Goal: Task Accomplishment & Management: Use online tool/utility

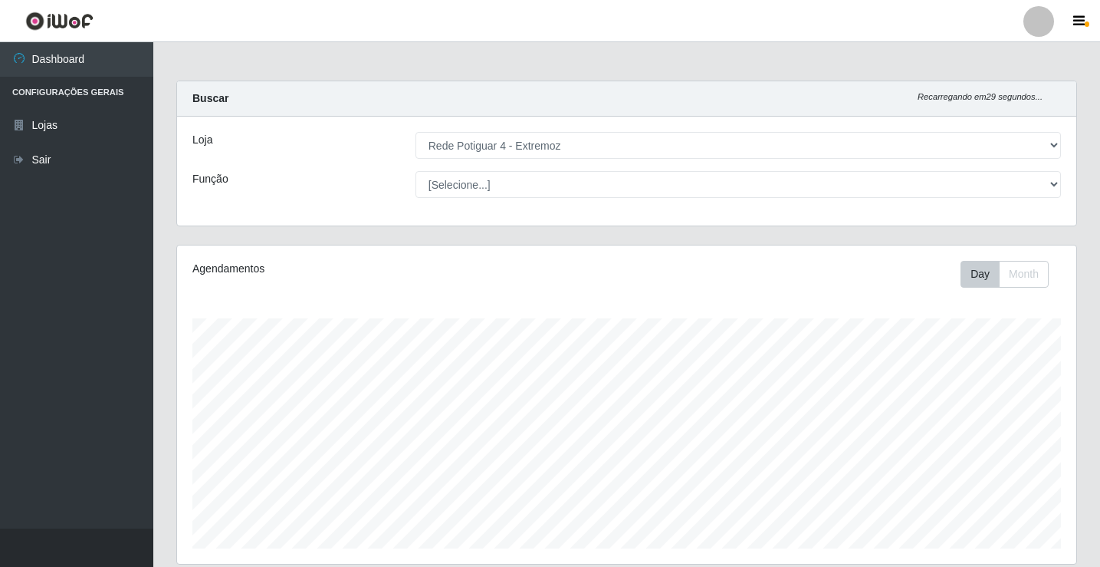
select select "78"
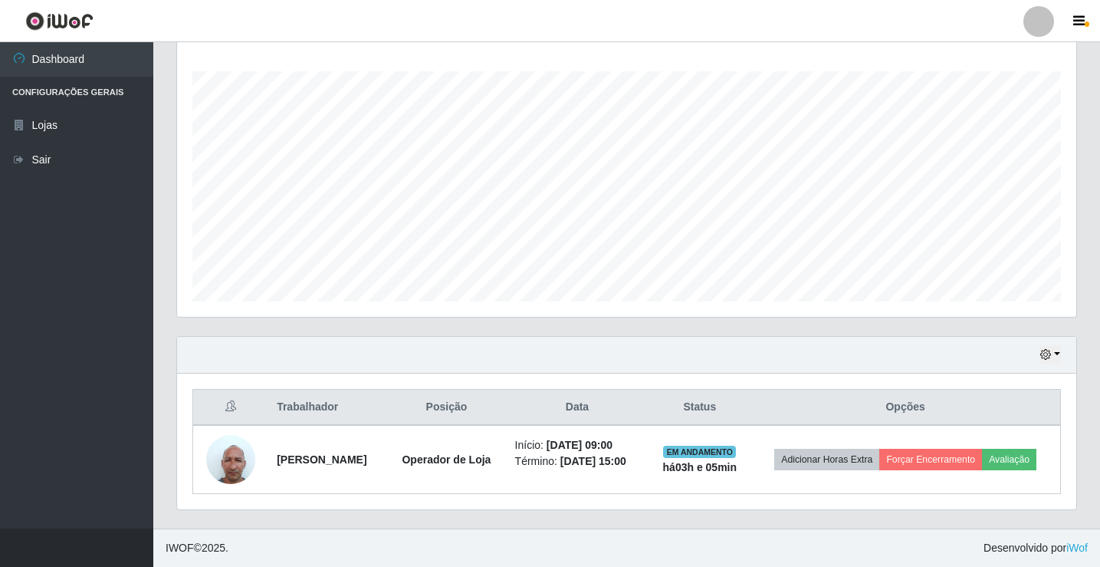
click at [1053, 353] on button "button" at bounding box center [1050, 355] width 21 height 18
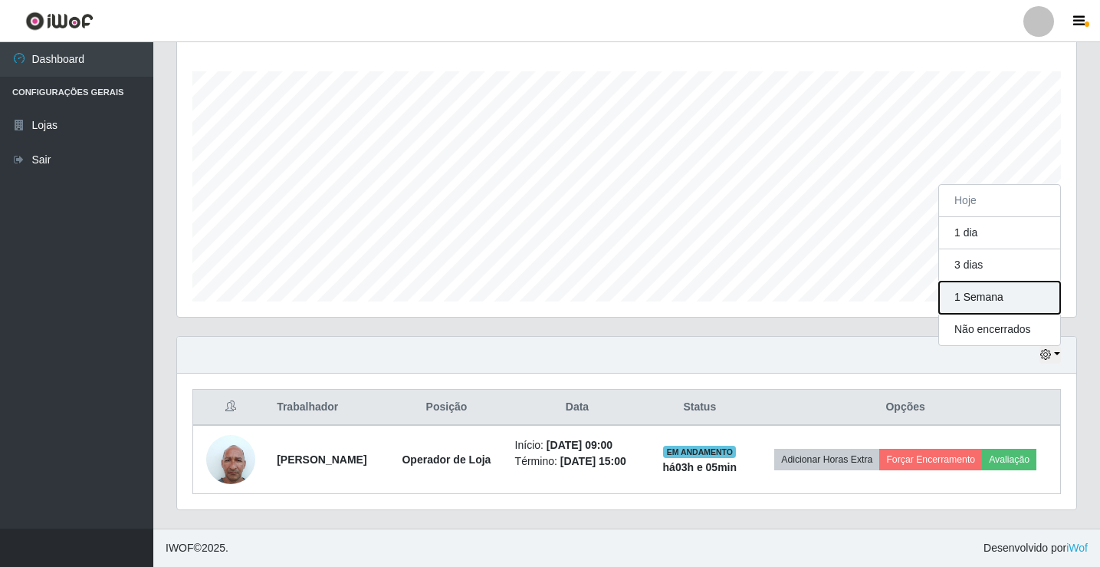
click at [1030, 302] on button "1 Semana" at bounding box center [999, 297] width 121 height 32
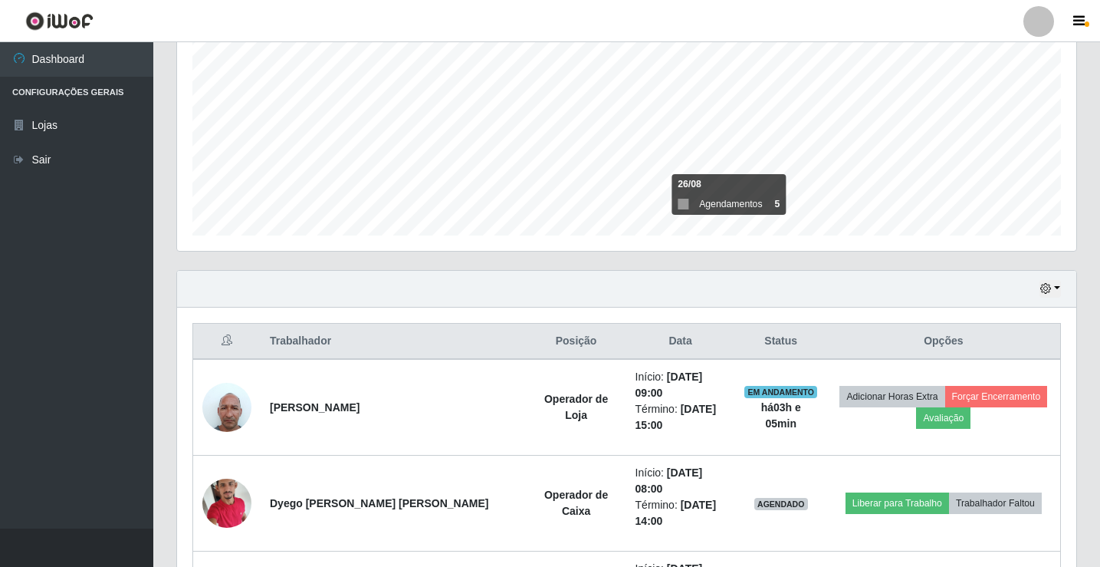
scroll to position [498, 0]
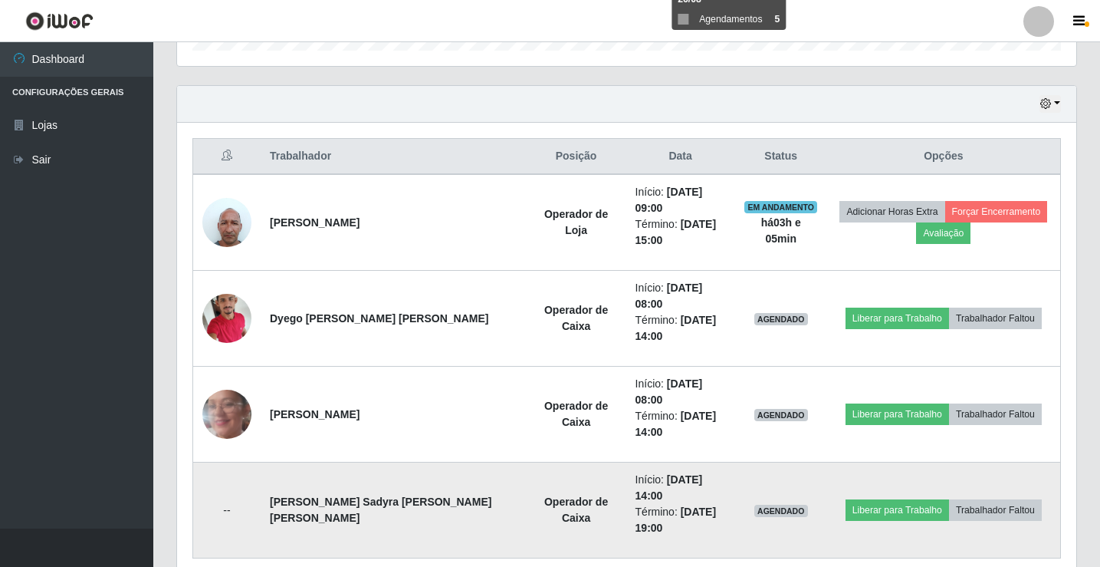
click at [225, 462] on td "--" at bounding box center [227, 510] width 68 height 96
click at [226, 462] on td "--" at bounding box center [227, 510] width 68 height 96
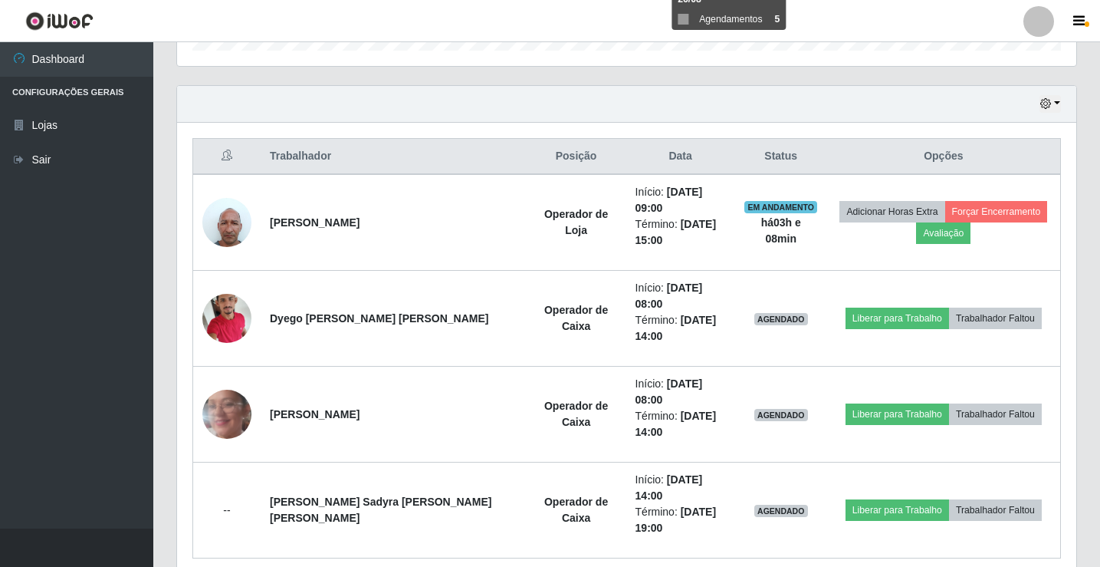
click at [639, 94] on div "Hoje 1 dia 3 dias 1 Semana Não encerrados" at bounding box center [626, 104] width 899 height 37
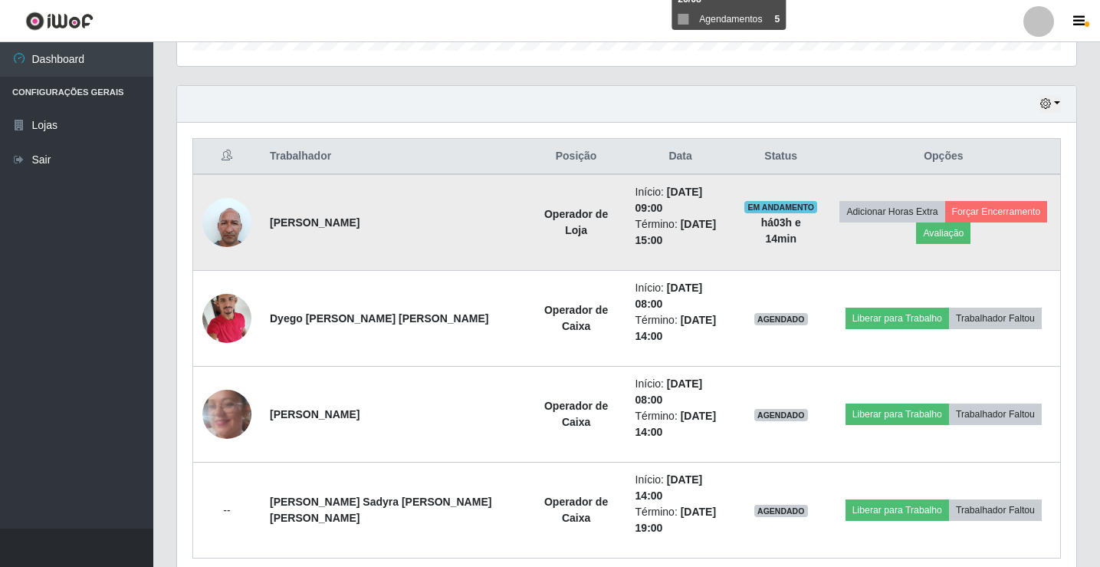
click at [218, 213] on img at bounding box center [226, 221] width 49 height 65
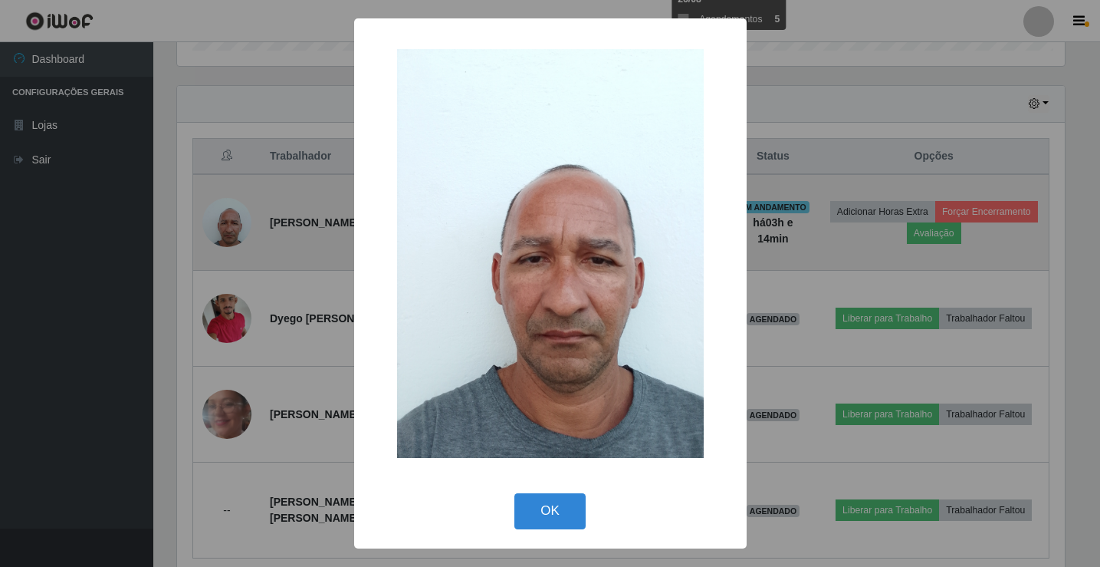
scroll to position [318, 892]
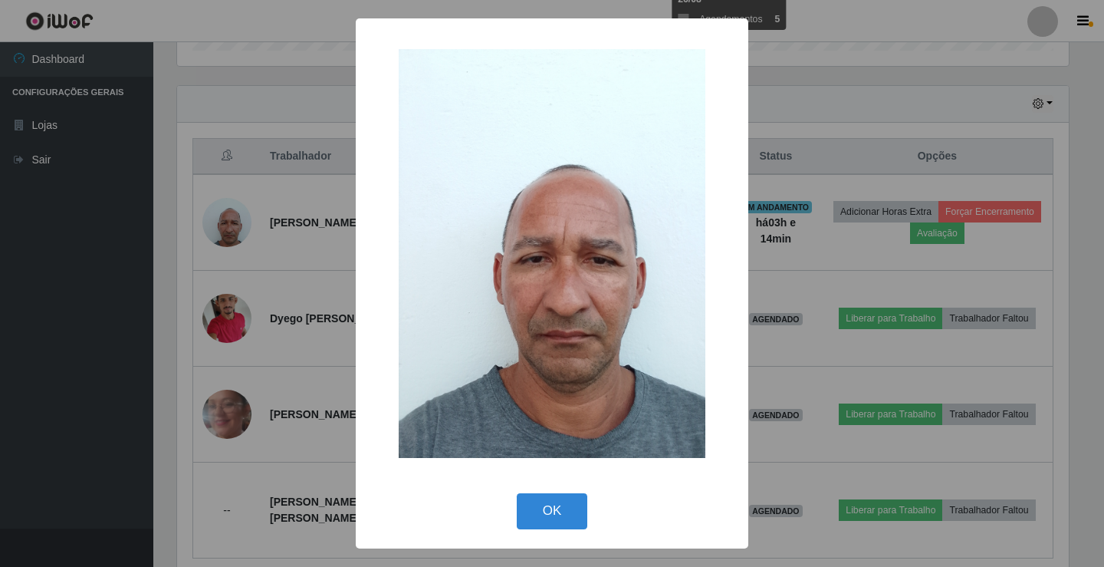
click at [197, 198] on div "× OK Cancel" at bounding box center [552, 283] width 1104 height 567
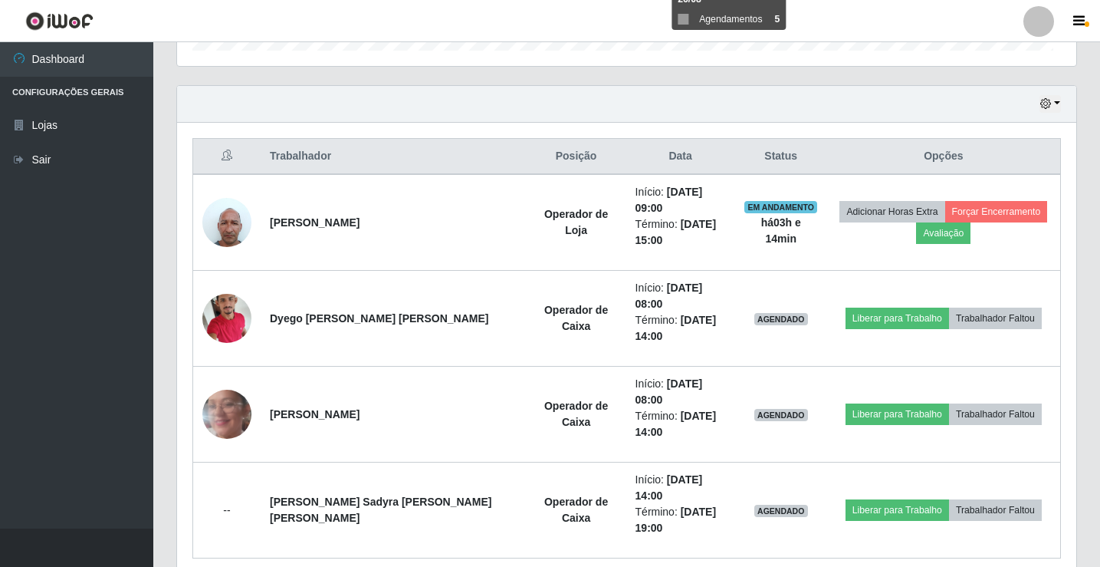
scroll to position [318, 899]
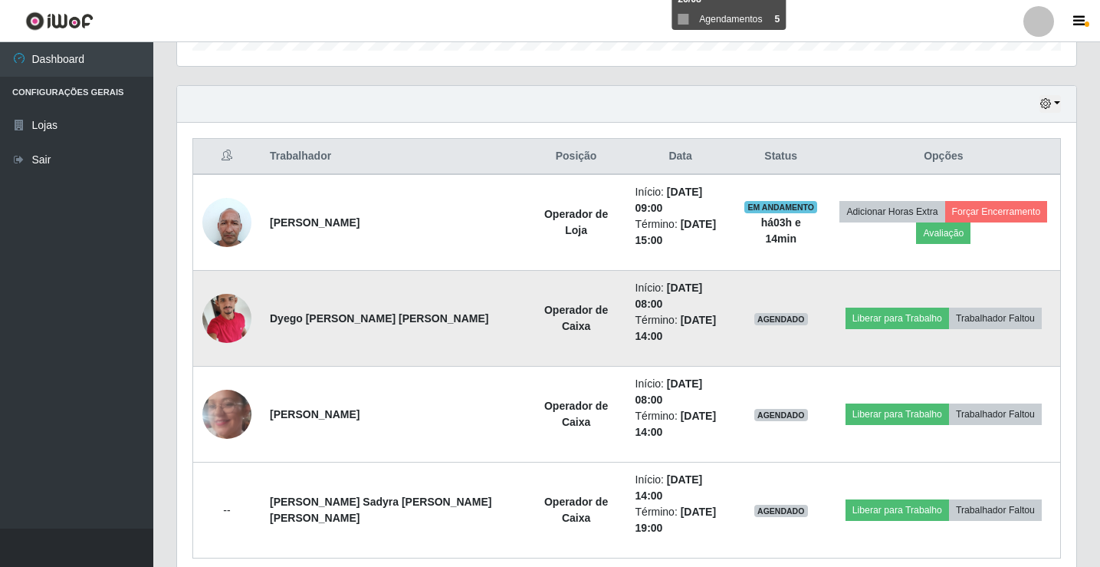
click at [218, 287] on img at bounding box center [226, 317] width 49 height 65
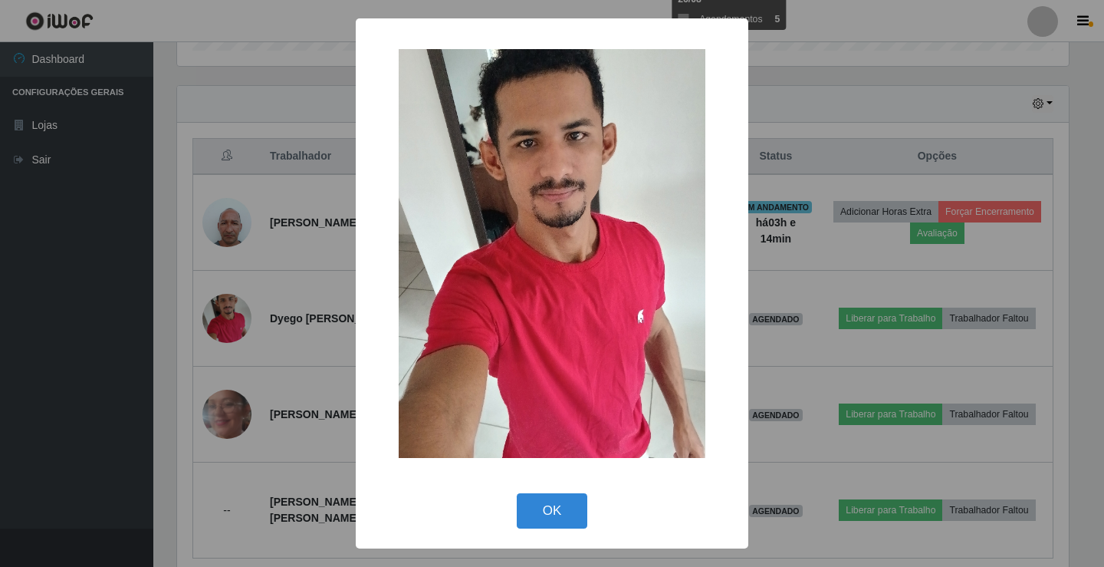
click at [168, 262] on div "× OK Cancel" at bounding box center [552, 283] width 1104 height 567
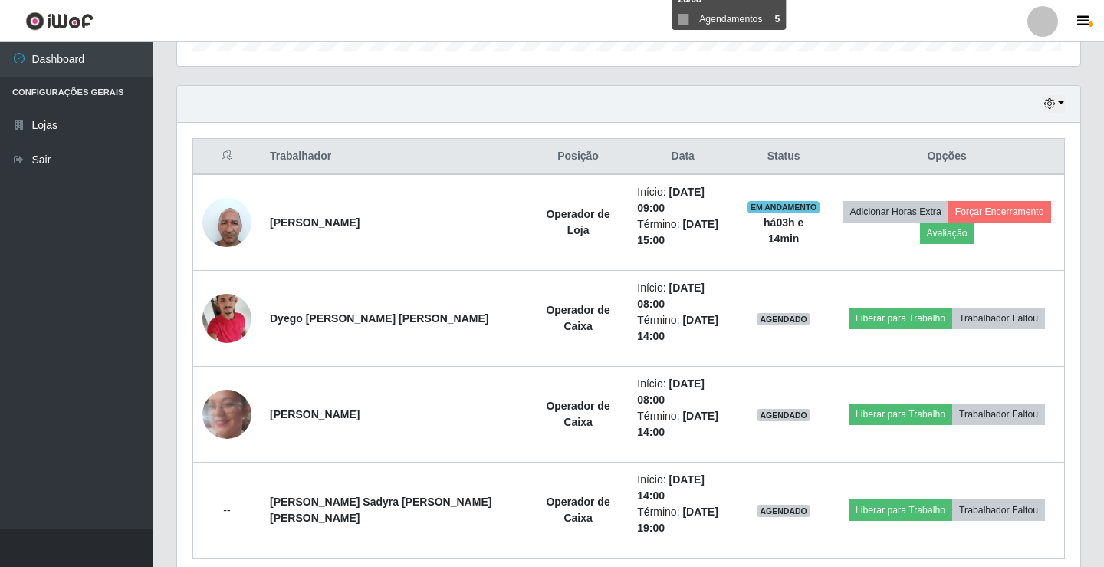
scroll to position [318, 899]
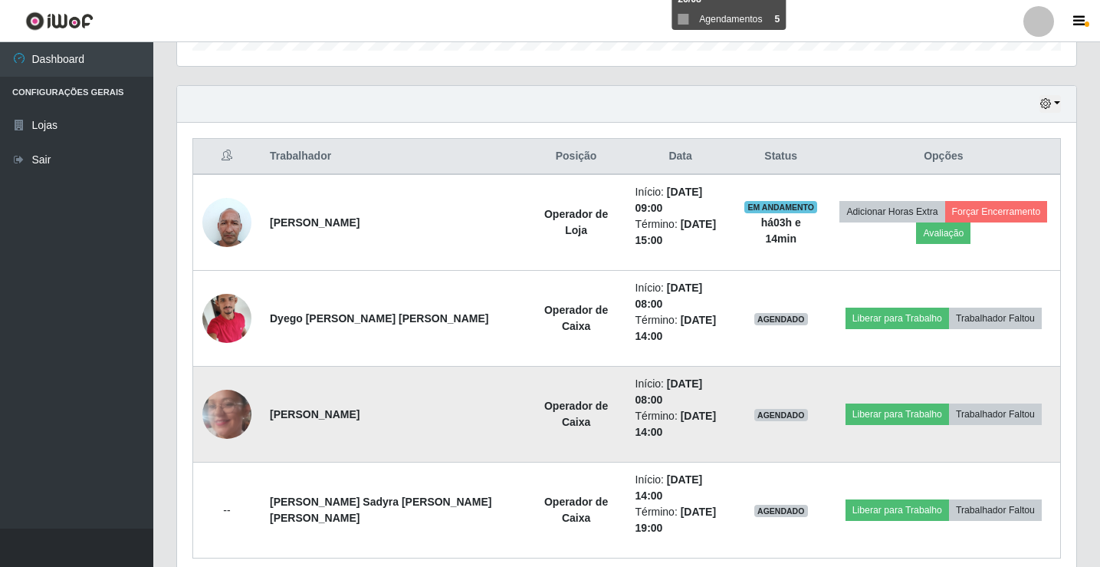
click at [230, 373] on img at bounding box center [226, 414] width 49 height 109
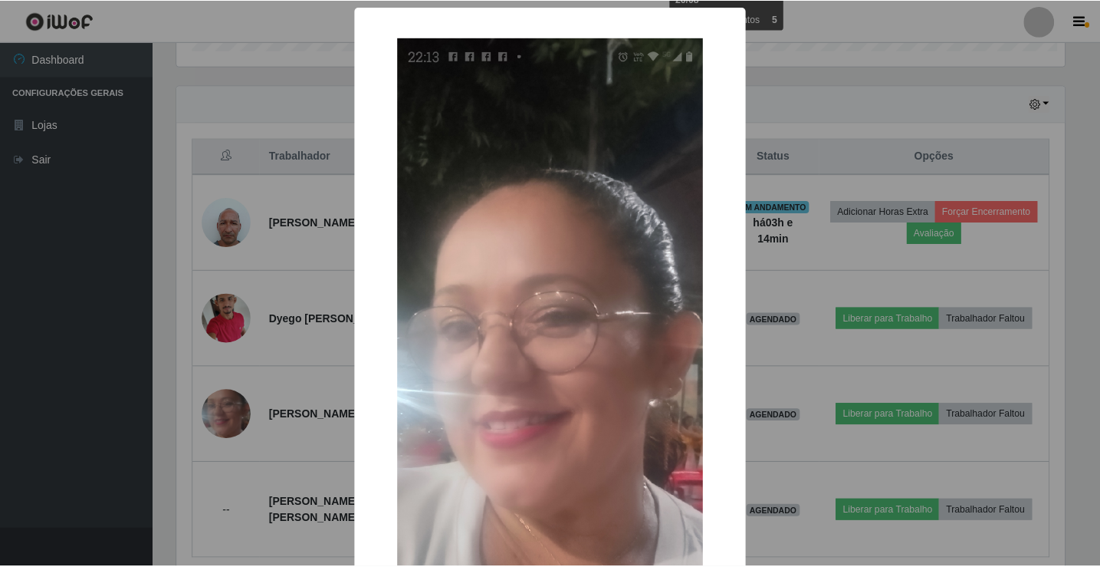
scroll to position [318, 892]
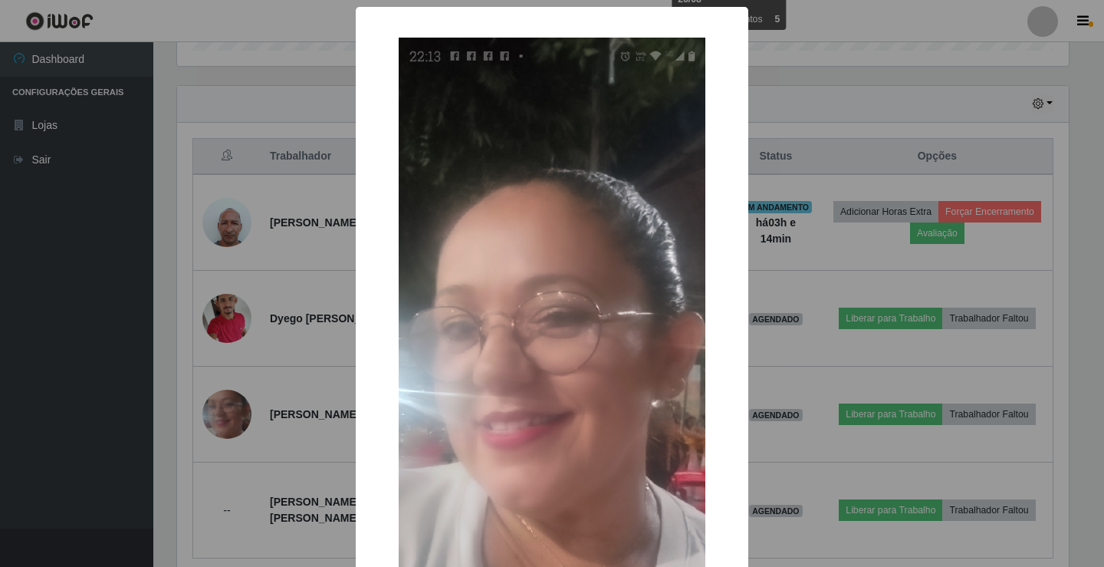
click at [168, 333] on div "× OK Cancel" at bounding box center [552, 283] width 1104 height 567
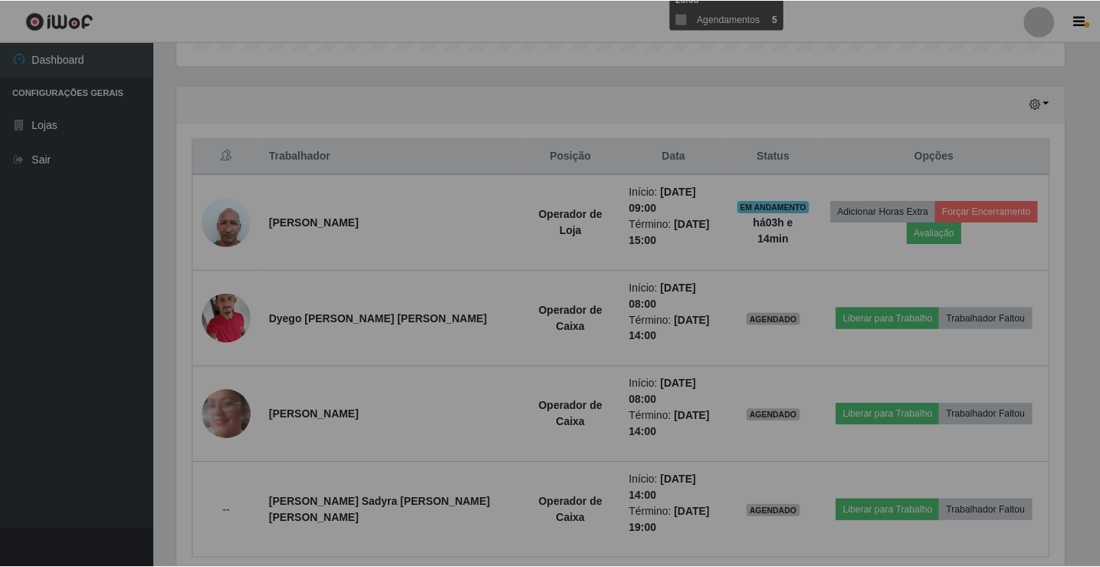
scroll to position [318, 899]
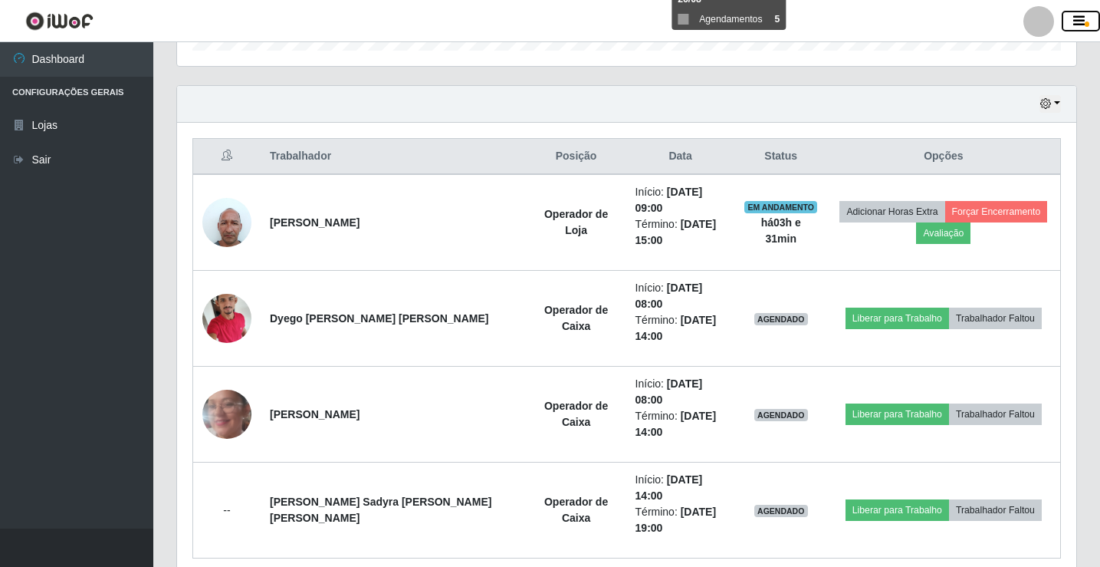
click at [1089, 15] on button "button" at bounding box center [1081, 21] width 38 height 21
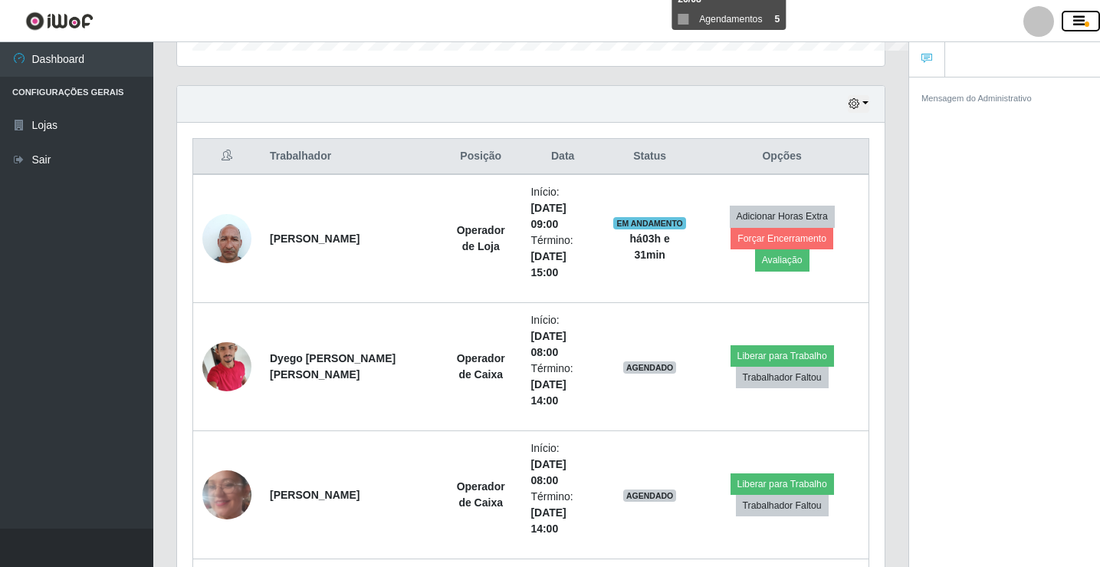
scroll to position [766325, 765935]
click at [1086, 23] on span "button" at bounding box center [1087, 23] width 5 height 5
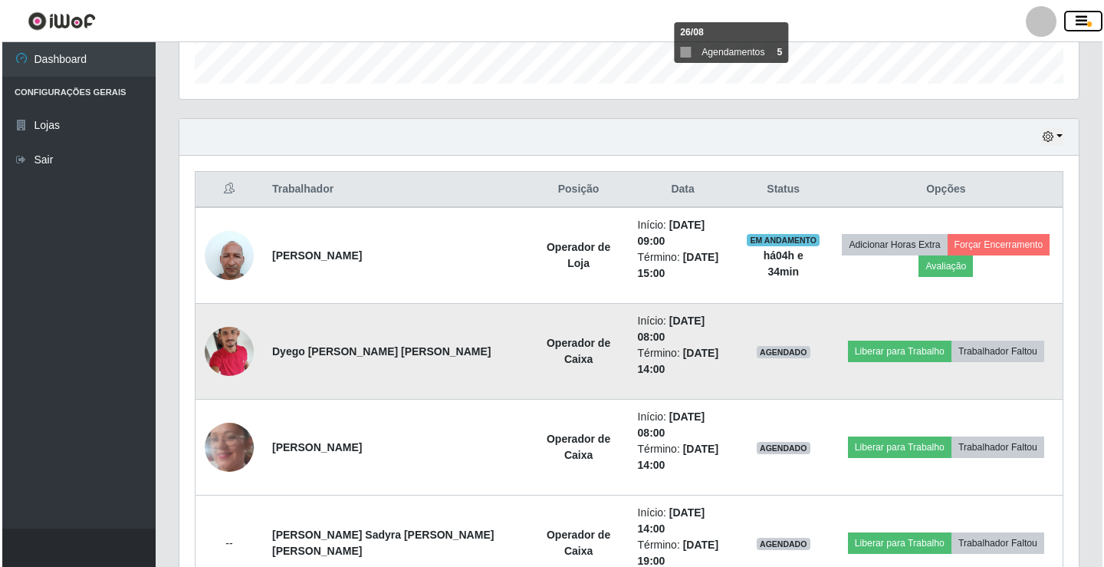
scroll to position [498, 0]
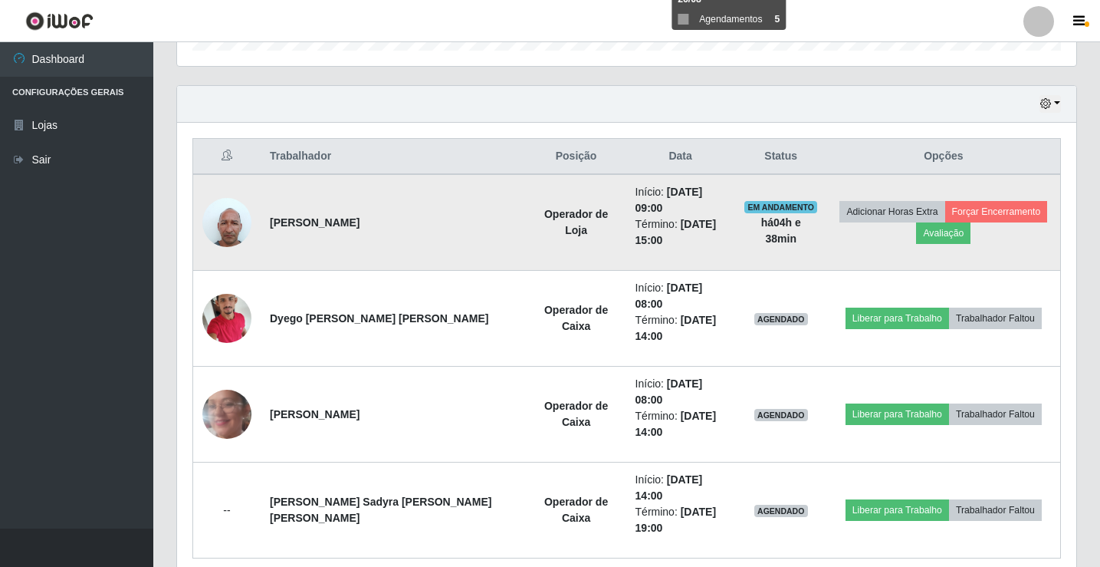
click at [225, 218] on img at bounding box center [226, 221] width 49 height 65
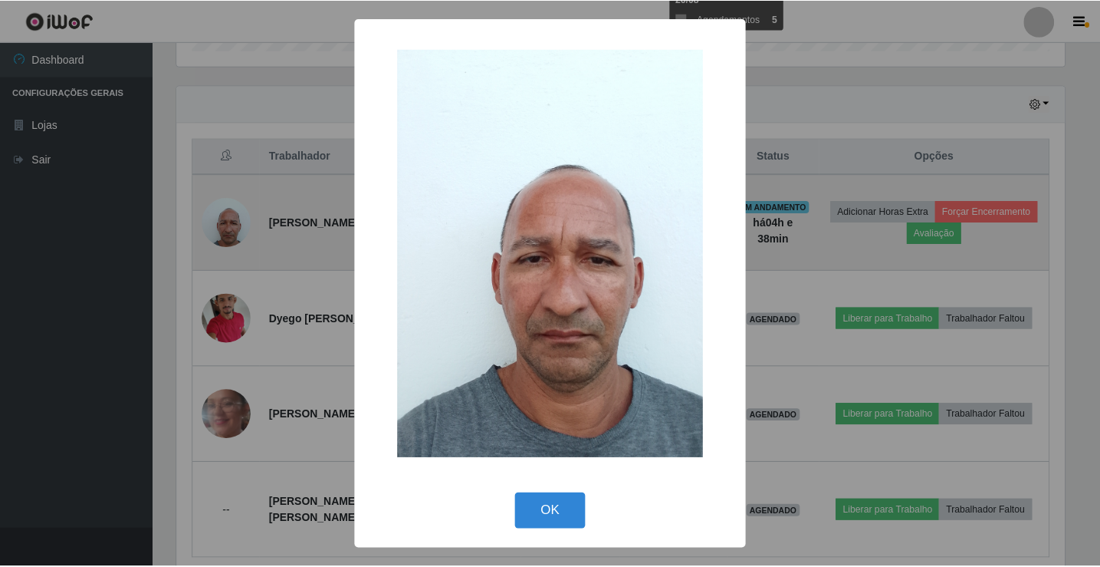
scroll to position [318, 892]
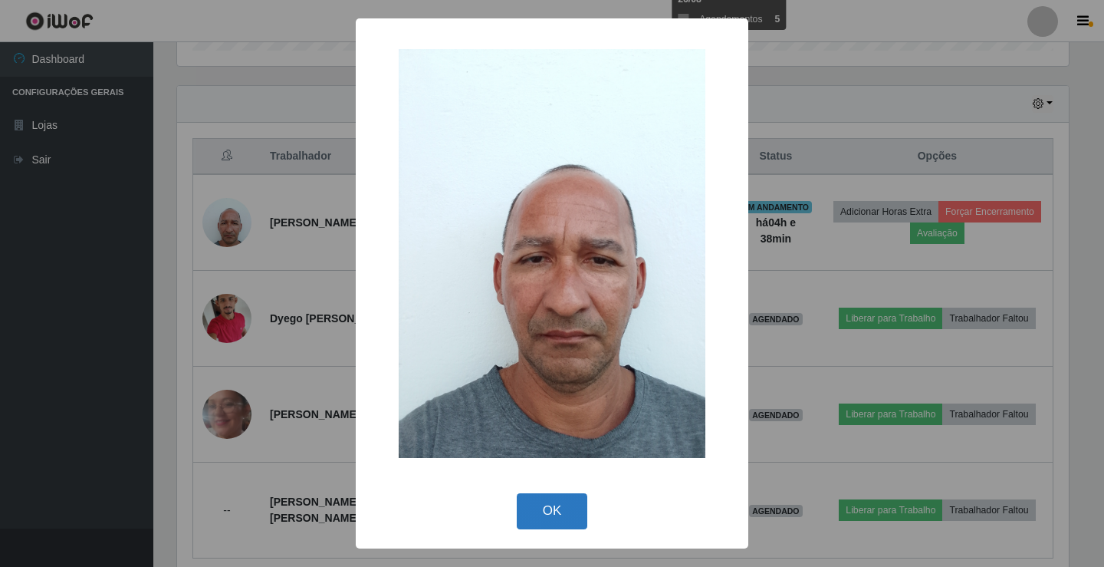
click at [545, 509] on button "OK" at bounding box center [552, 511] width 71 height 36
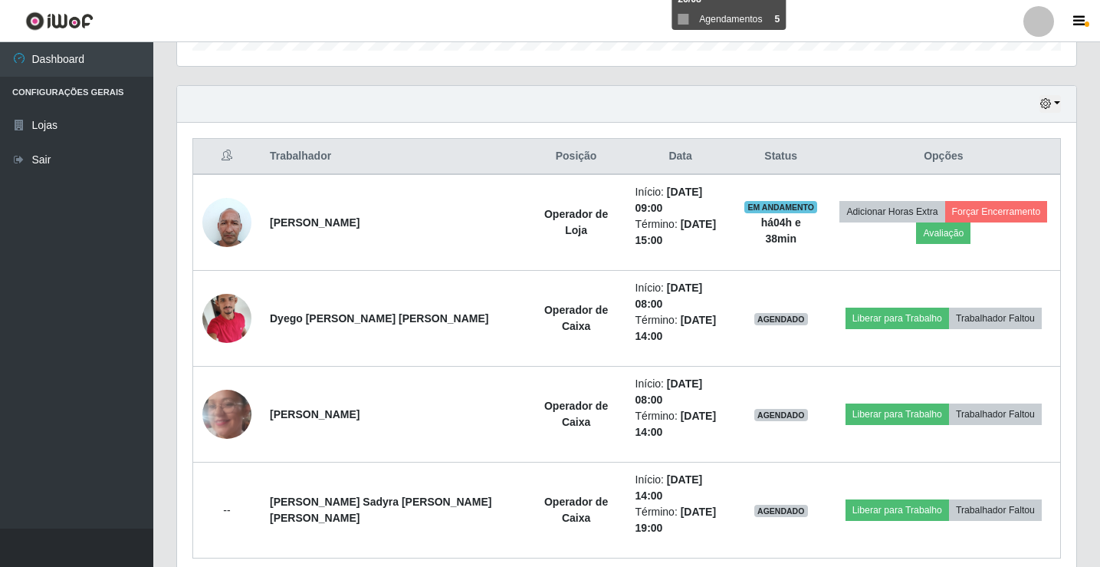
scroll to position [318, 899]
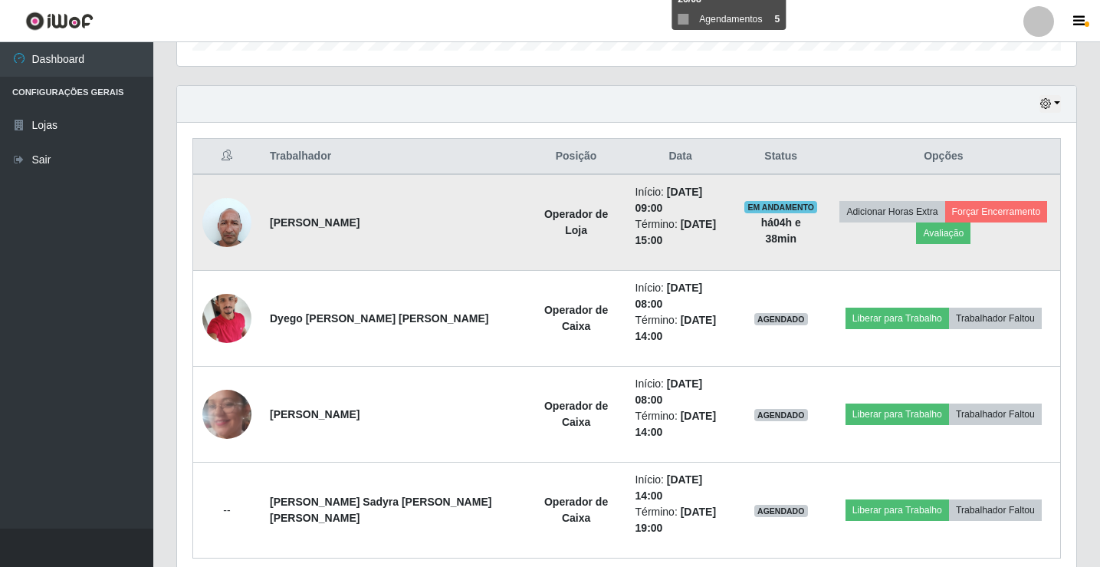
click at [235, 220] on img at bounding box center [226, 221] width 49 height 65
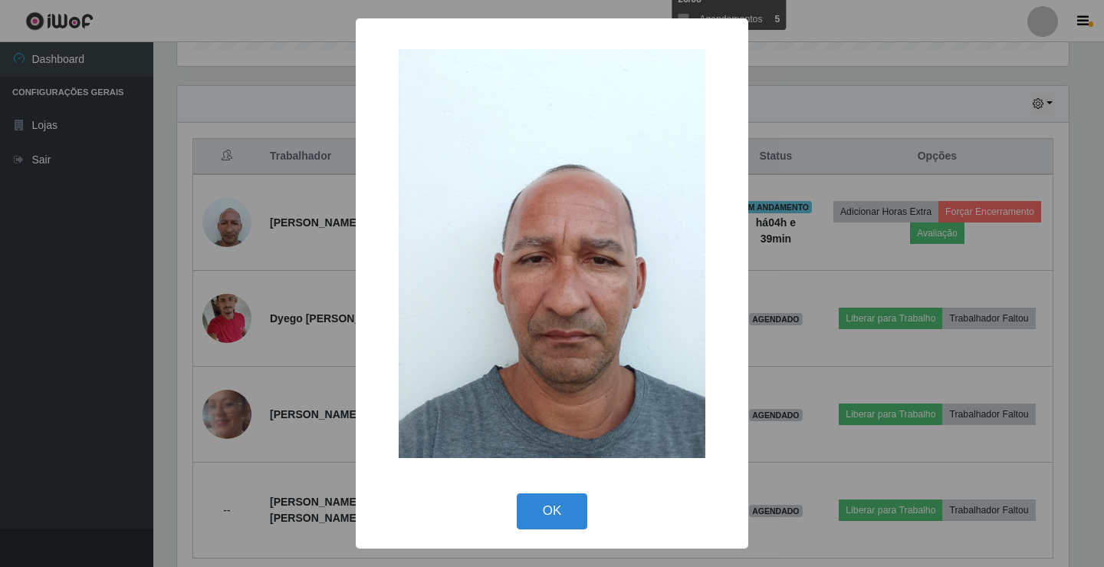
click at [1076, 138] on div "× OK Cancel" at bounding box center [552, 283] width 1104 height 567
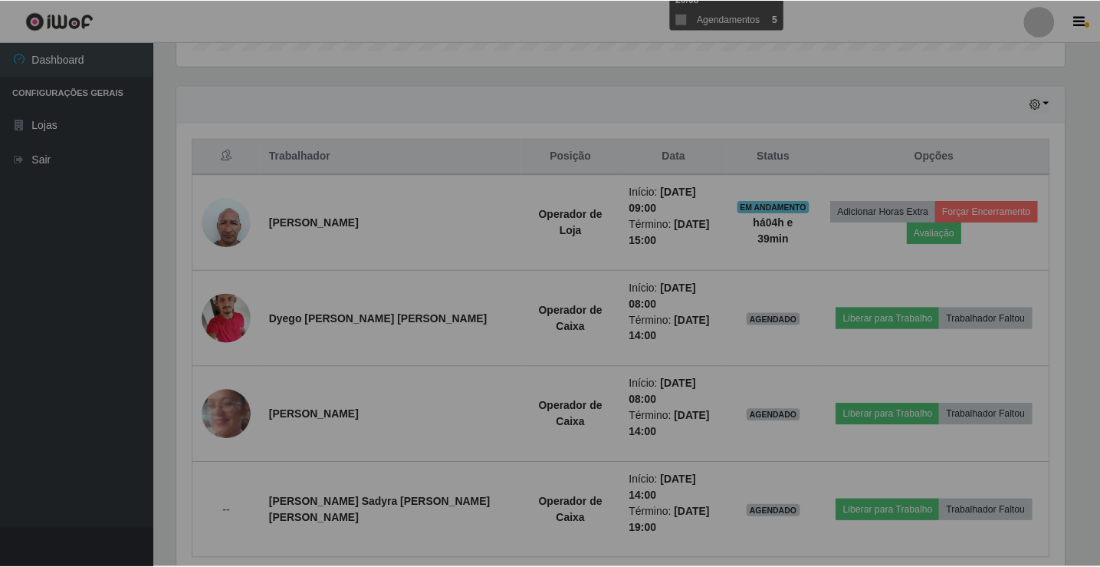
scroll to position [318, 899]
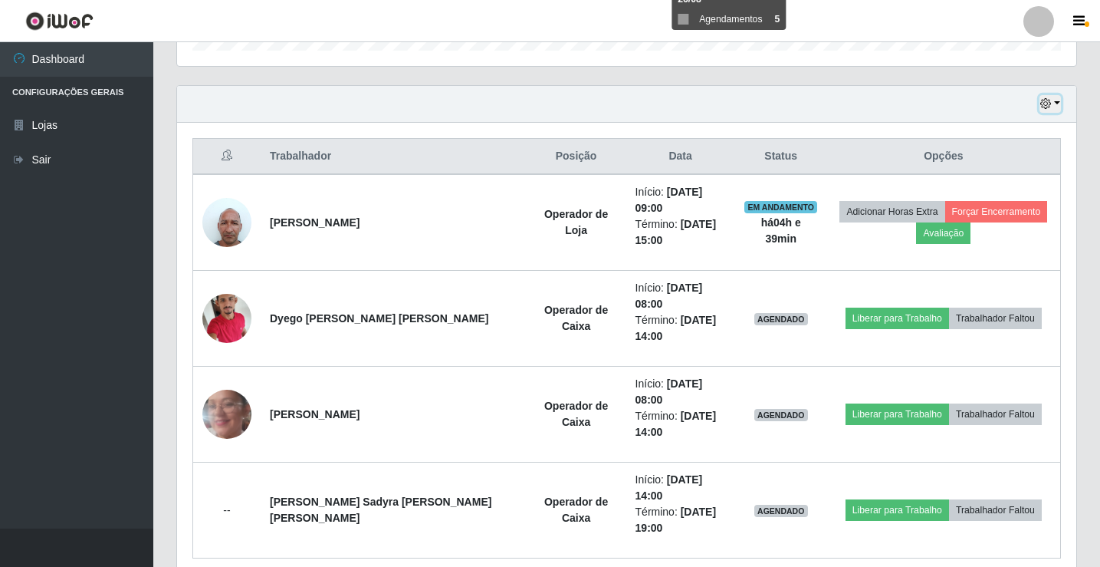
click at [1047, 107] on icon "button" at bounding box center [1045, 103] width 11 height 11
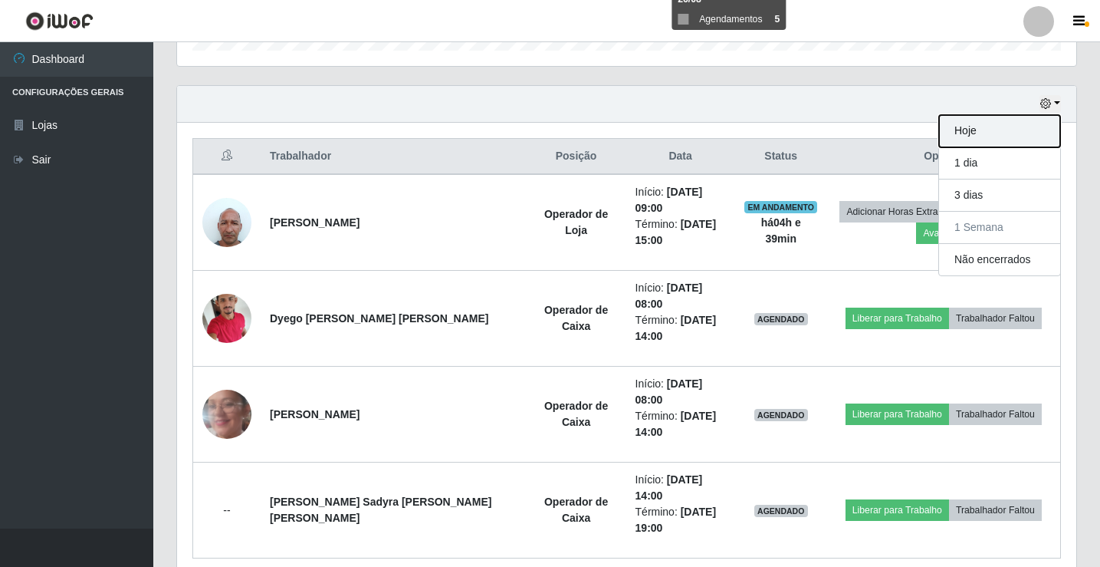
click at [1017, 138] on button "Hoje" at bounding box center [999, 131] width 121 height 32
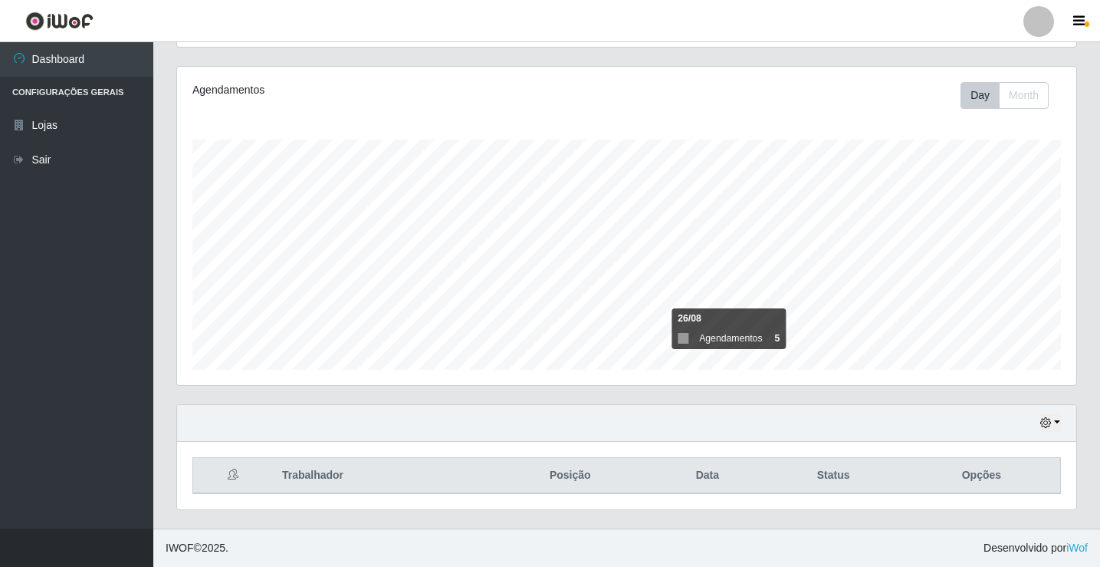
scroll to position [247, 0]
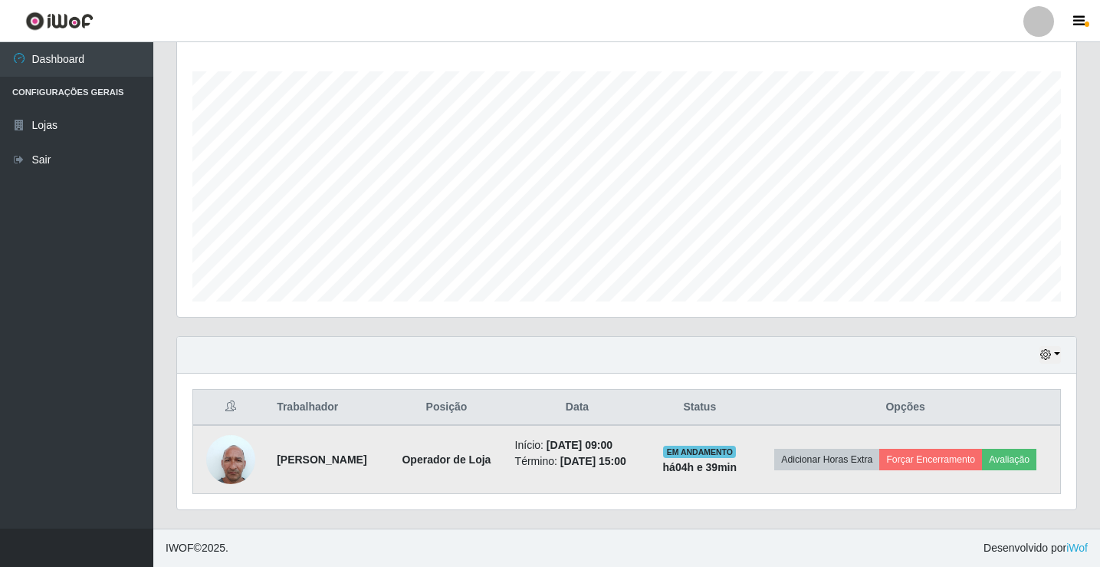
click at [215, 446] on img at bounding box center [230, 458] width 49 height 65
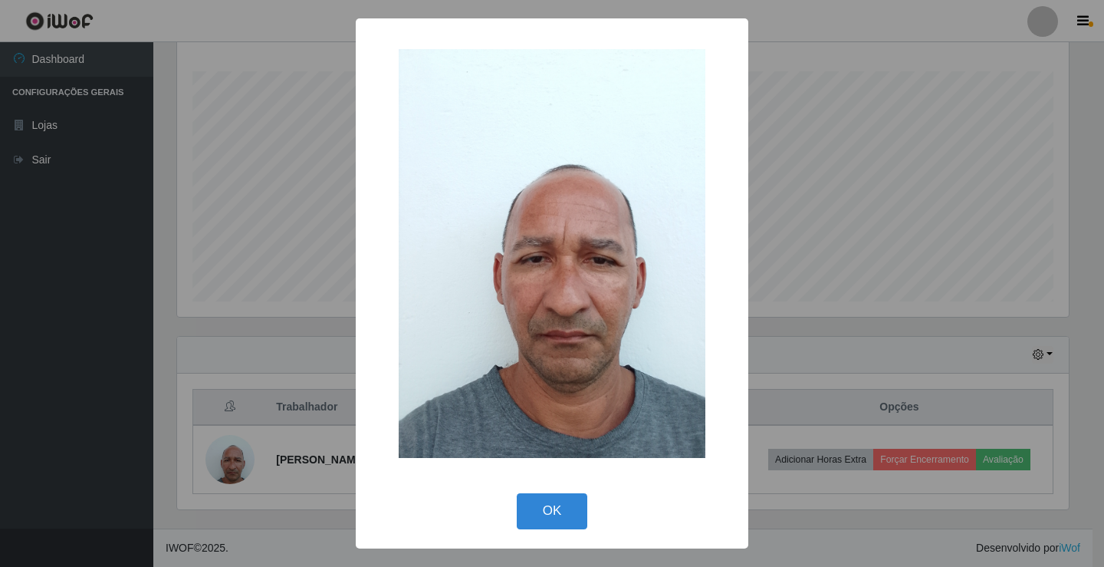
click at [258, 338] on div "× OK Cancel" at bounding box center [552, 283] width 1104 height 567
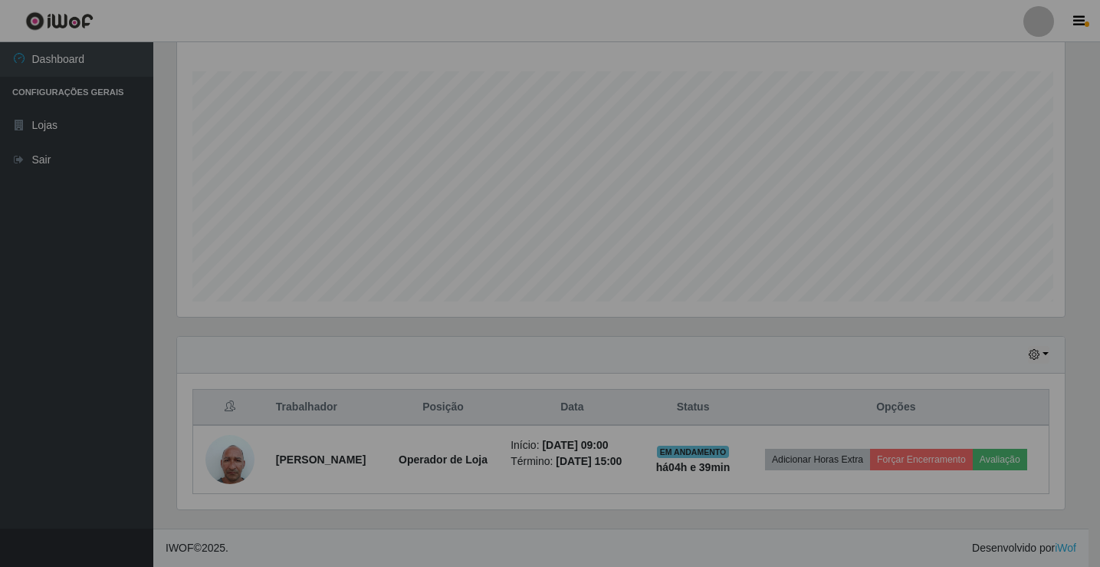
scroll to position [318, 899]
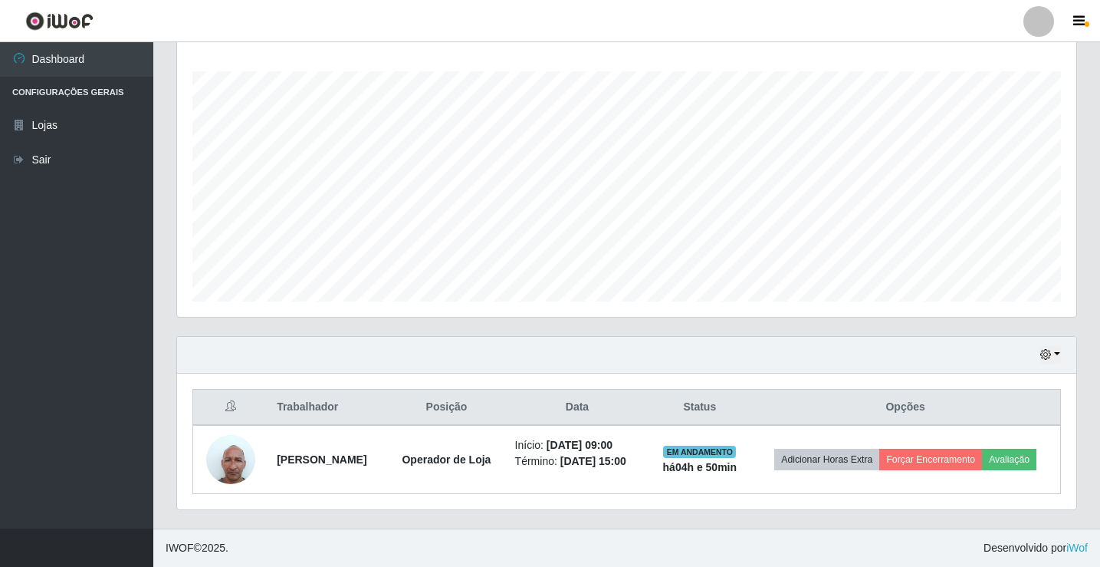
click at [309, 363] on div "Hoje 1 dia 3 dias 1 Semana Não encerrados" at bounding box center [626, 355] width 899 height 37
click at [1054, 352] on button "button" at bounding box center [1050, 355] width 21 height 18
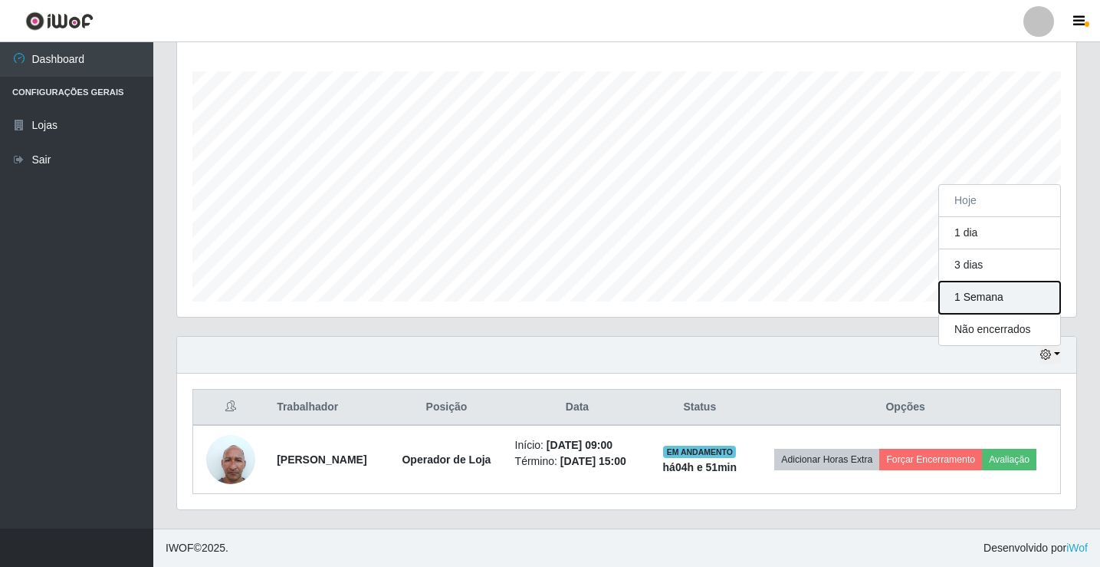
click at [990, 307] on button "1 Semana" at bounding box center [999, 297] width 121 height 32
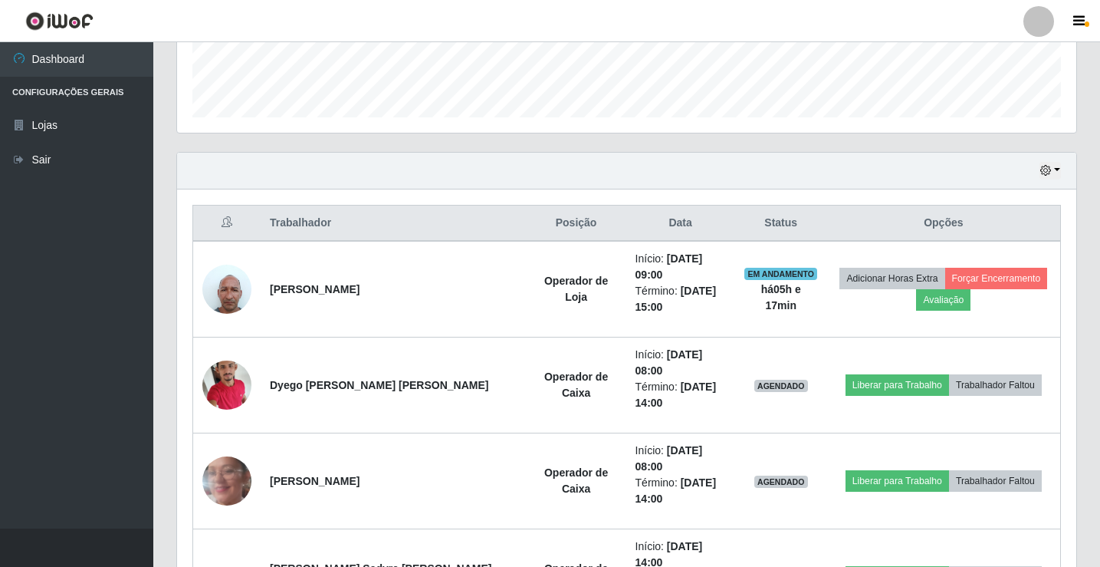
scroll to position [424, 0]
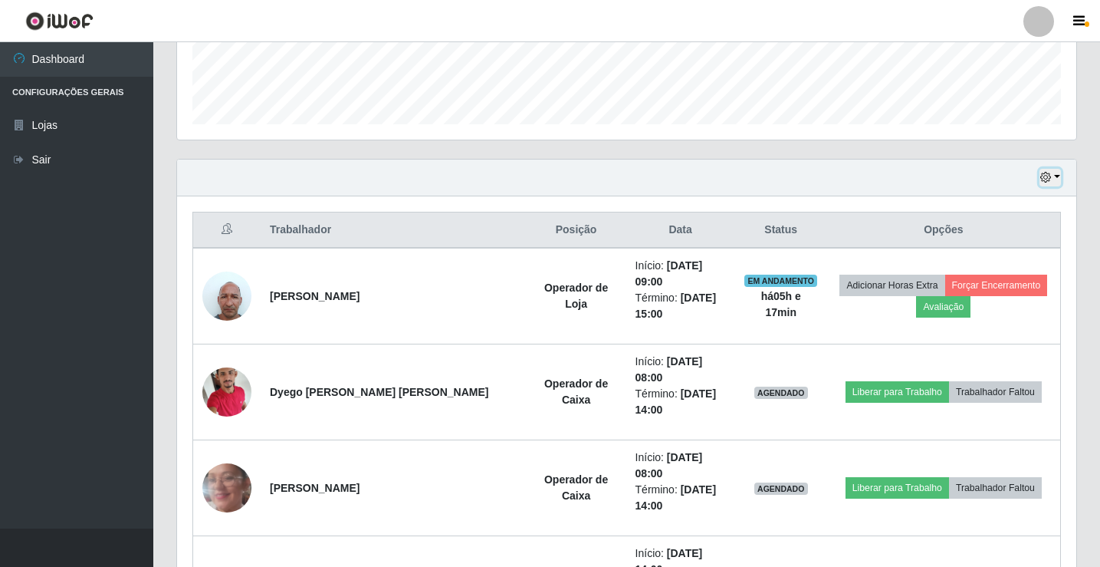
click at [1060, 179] on button "button" at bounding box center [1050, 178] width 21 height 18
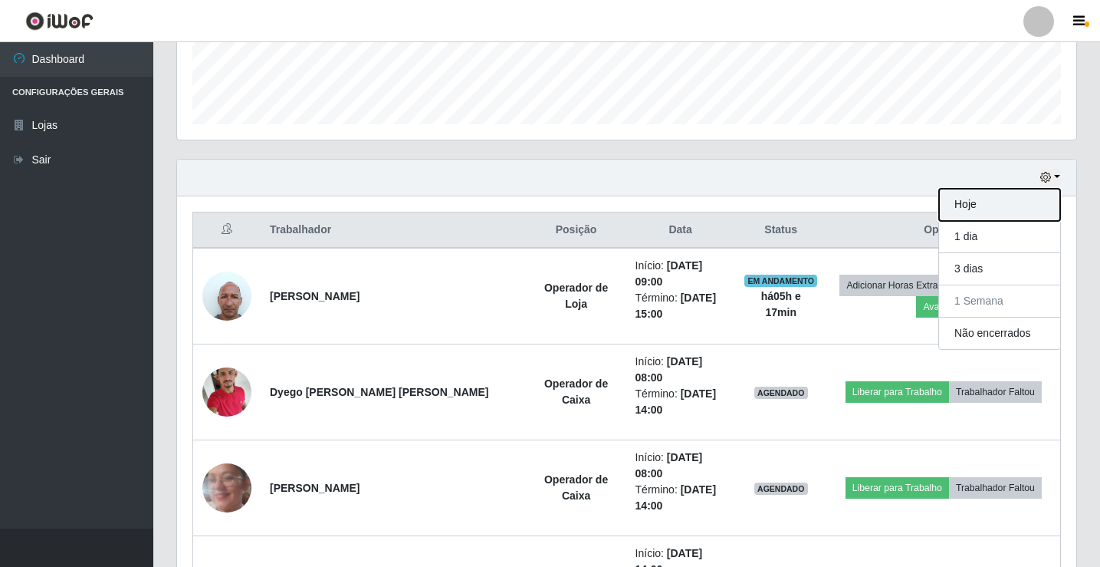
click at [1021, 201] on button "Hoje" at bounding box center [999, 205] width 121 height 32
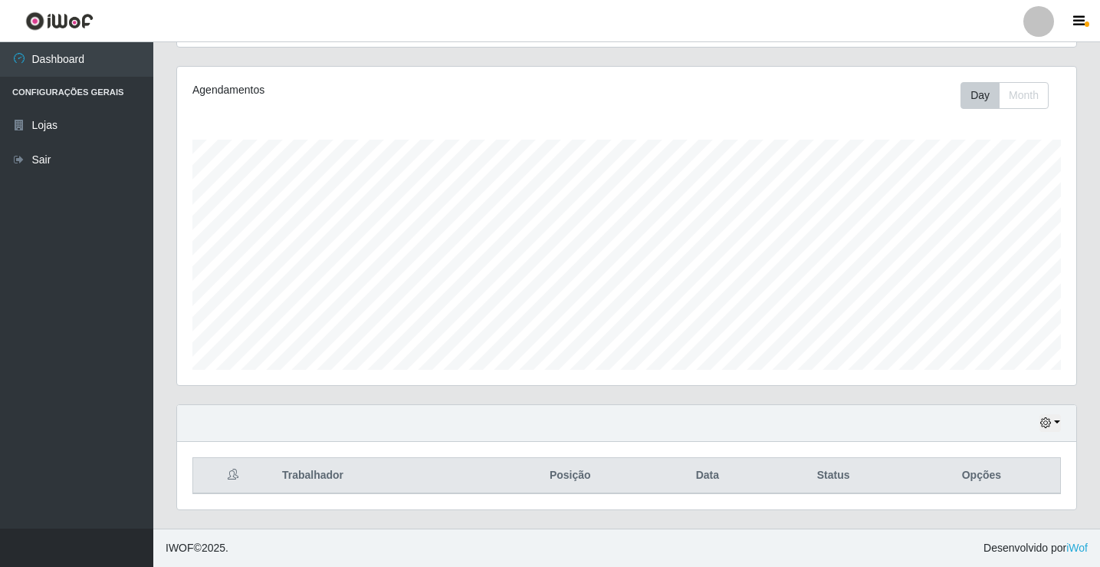
scroll to position [247, 0]
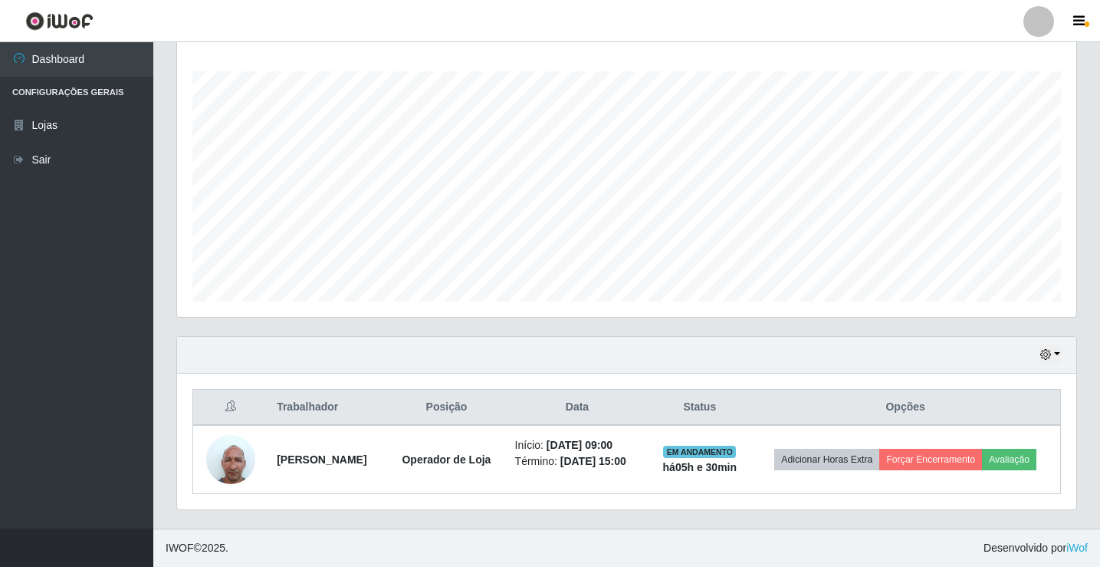
click at [654, 535] on footer "IWOF © 2025 . Desenvolvido por iWof" at bounding box center [626, 547] width 947 height 38
click at [1043, 356] on icon "button" at bounding box center [1045, 354] width 11 height 11
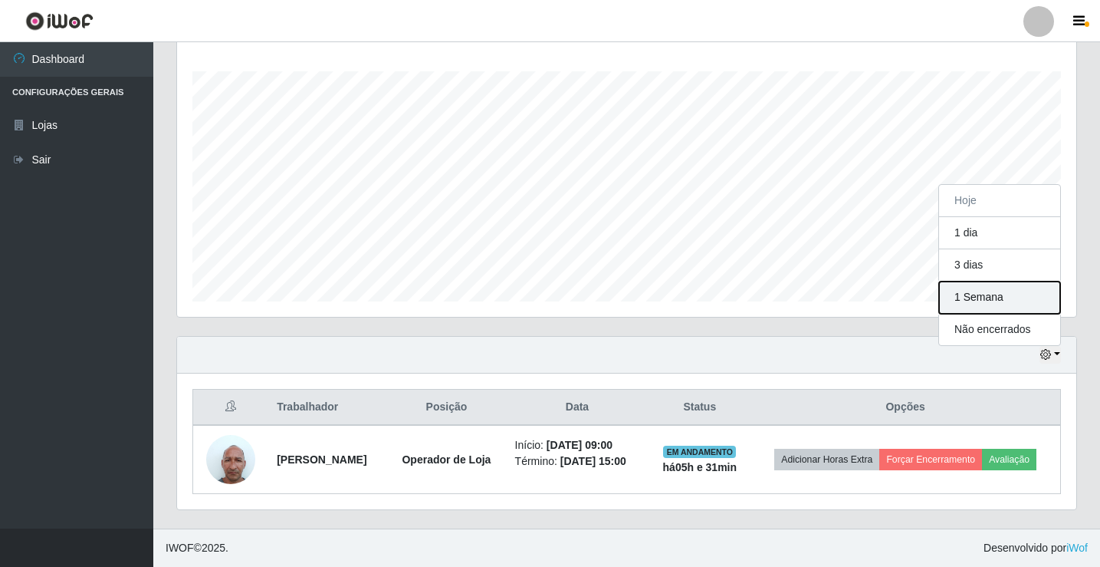
click at [997, 296] on button "1 Semana" at bounding box center [999, 297] width 121 height 32
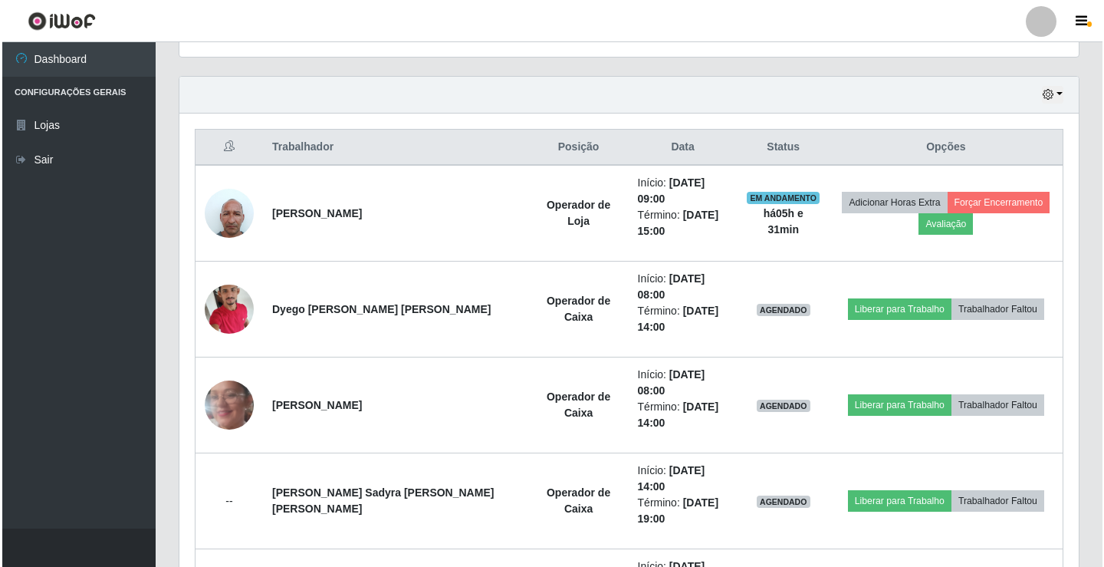
scroll to position [583, 0]
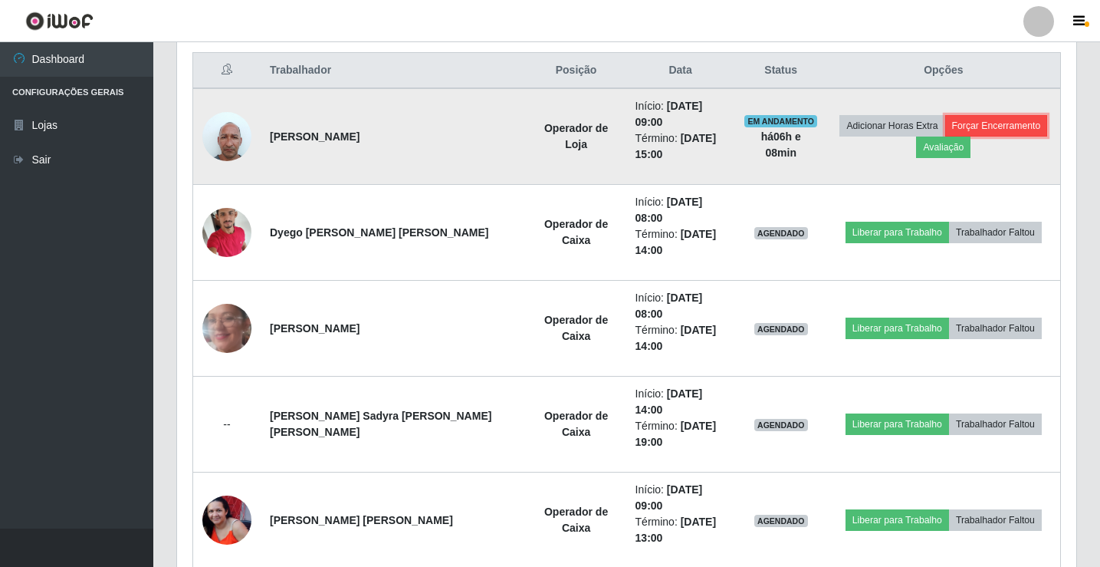
click at [949, 118] on button "Forçar Encerramento" at bounding box center [996, 125] width 103 height 21
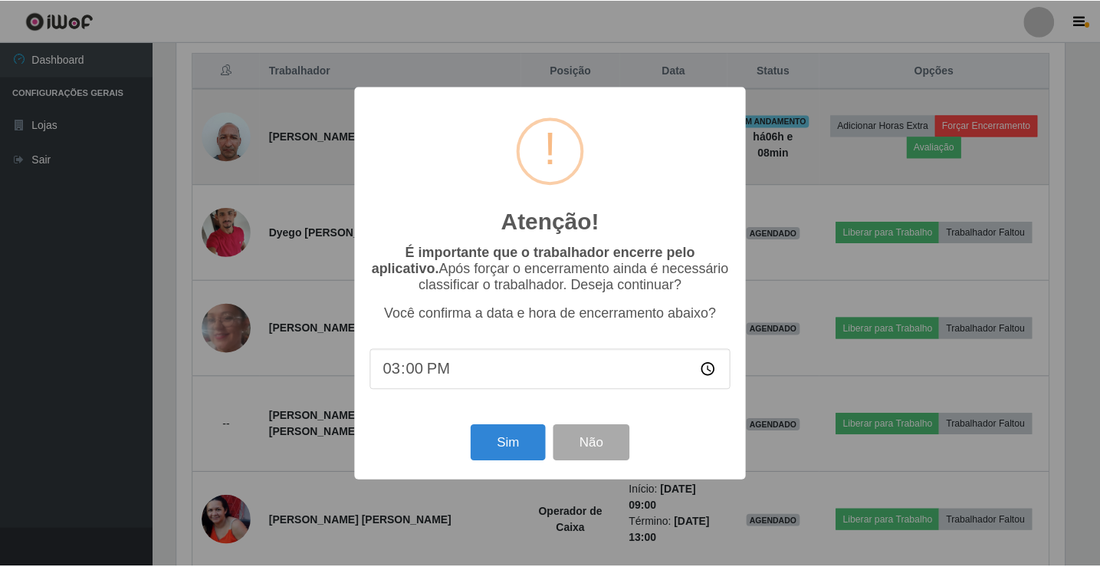
scroll to position [318, 892]
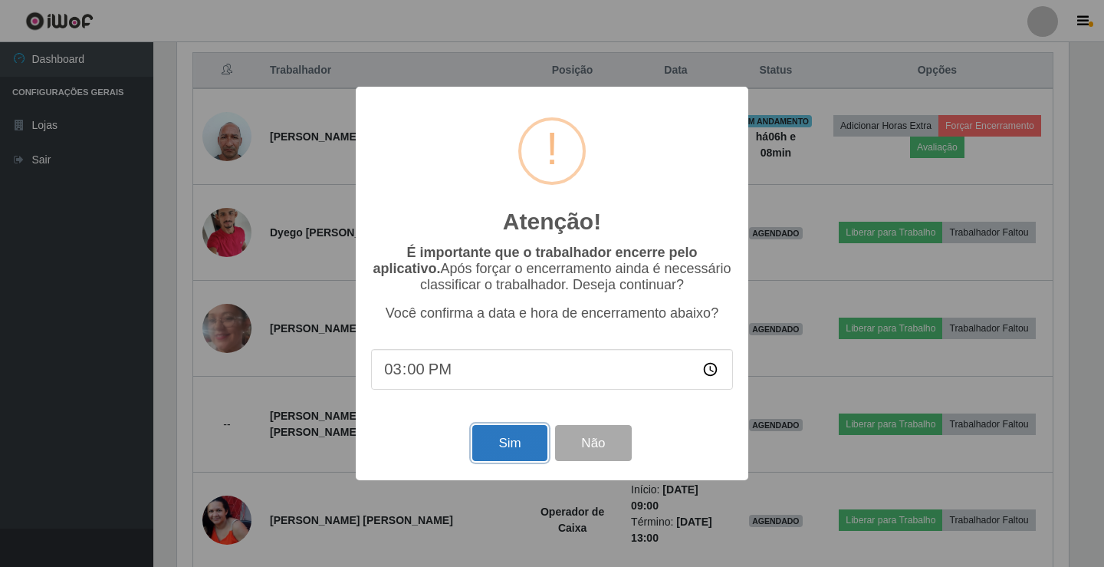
click at [517, 455] on button "Sim" at bounding box center [509, 443] width 74 height 36
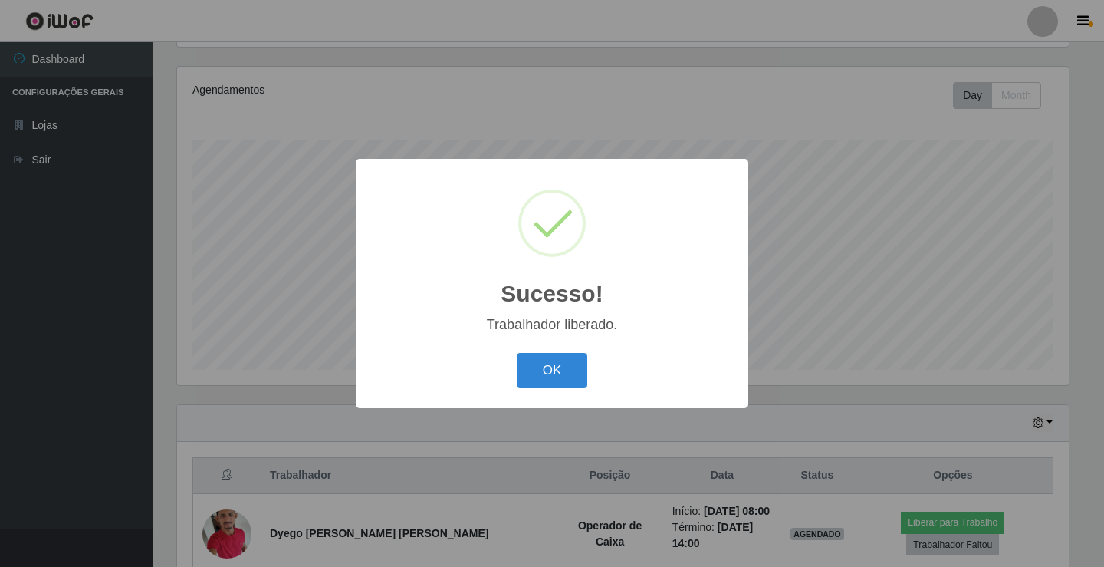
click at [561, 350] on div "OK Cancel" at bounding box center [552, 370] width 362 height 44
click at [553, 360] on button "OK" at bounding box center [552, 371] width 71 height 36
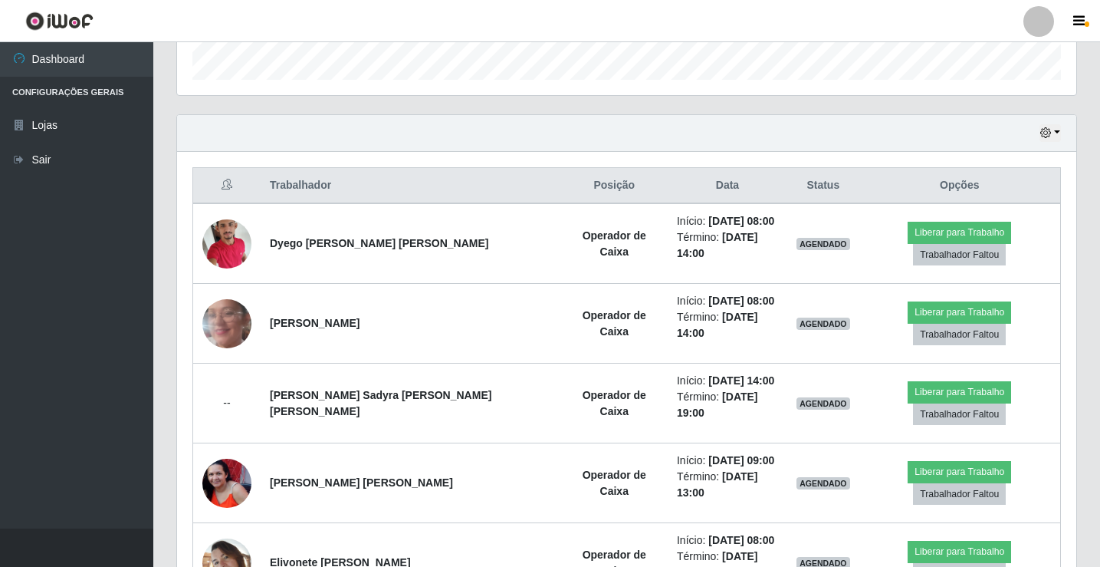
scroll to position [485, 0]
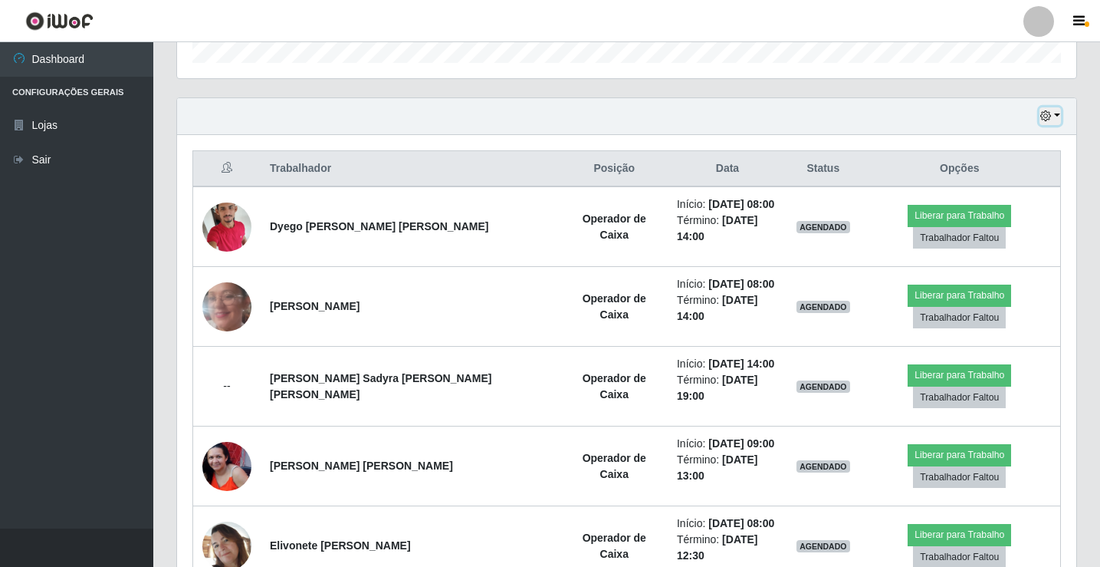
click at [1053, 117] on button "button" at bounding box center [1050, 116] width 21 height 18
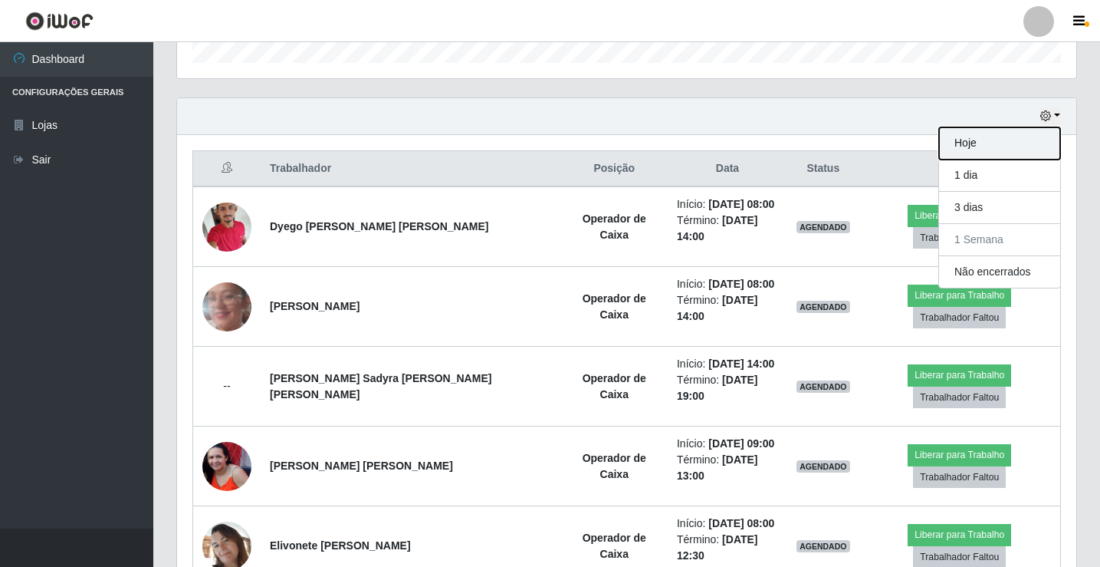
click at [1036, 138] on button "Hoje" at bounding box center [999, 143] width 121 height 32
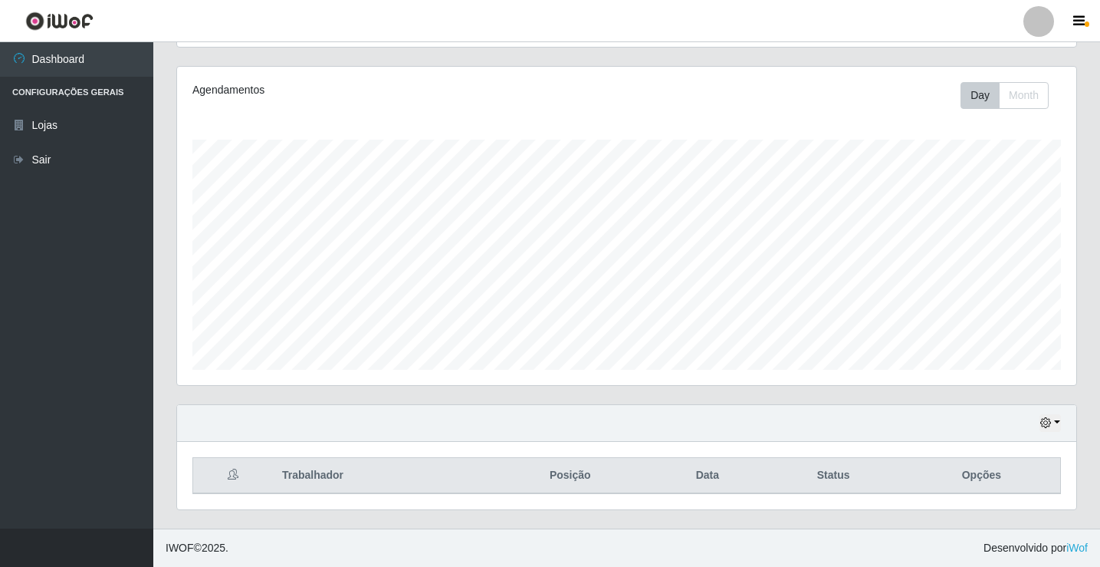
scroll to position [179, 0]
